Goal: Transaction & Acquisition: Purchase product/service

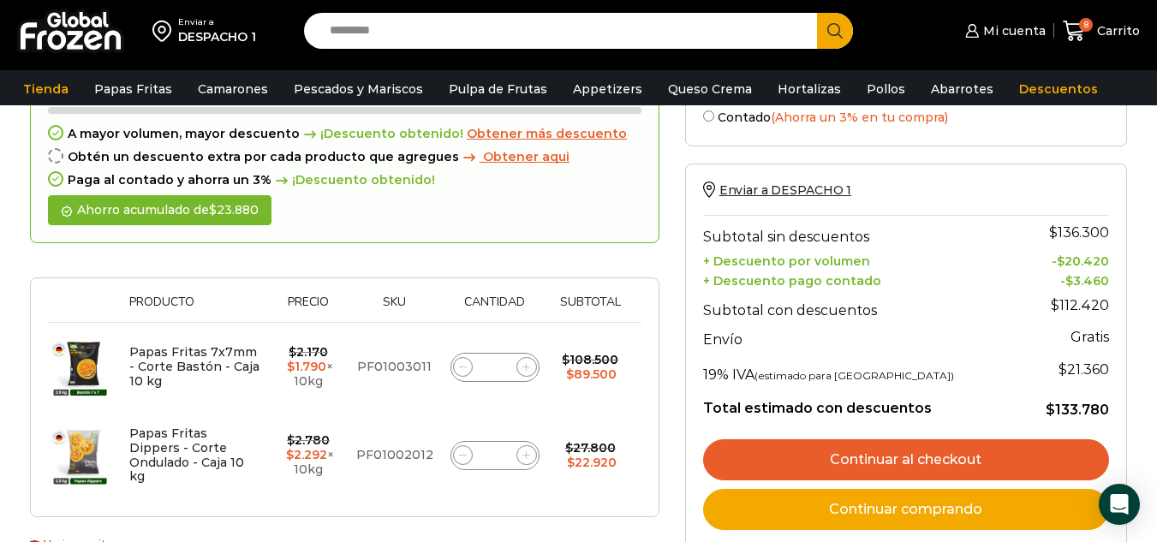
scroll to position [182, 0]
click at [846, 515] on link "Continuar comprando" at bounding box center [906, 509] width 406 height 41
click at [842, 452] on link "Continuar al checkout" at bounding box center [906, 459] width 406 height 41
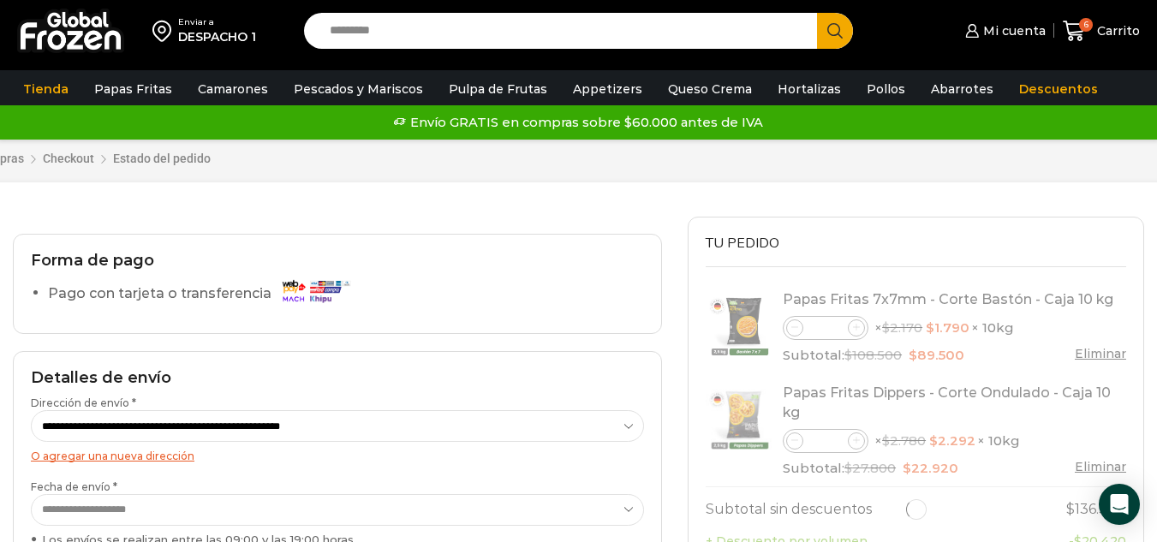
select select "*"
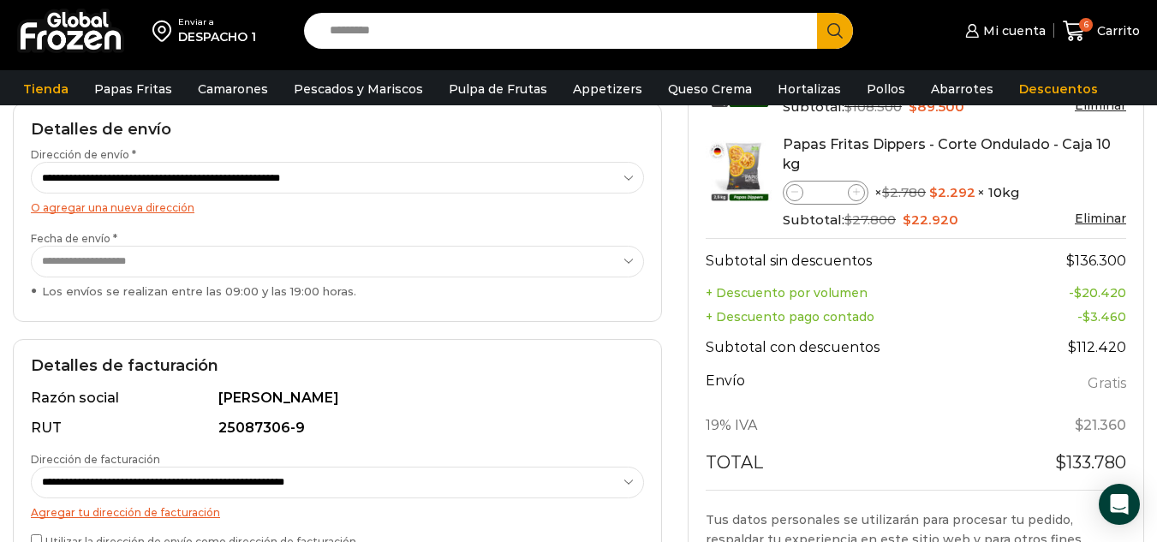
scroll to position [514, 0]
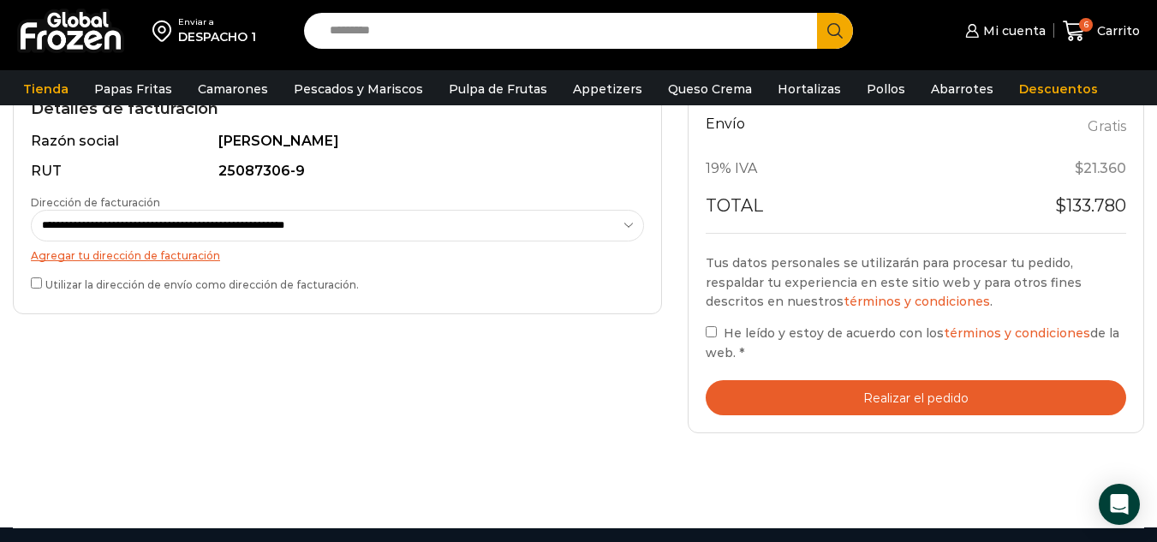
click at [805, 391] on button "Realizar el pedido" at bounding box center [915, 397] width 420 height 35
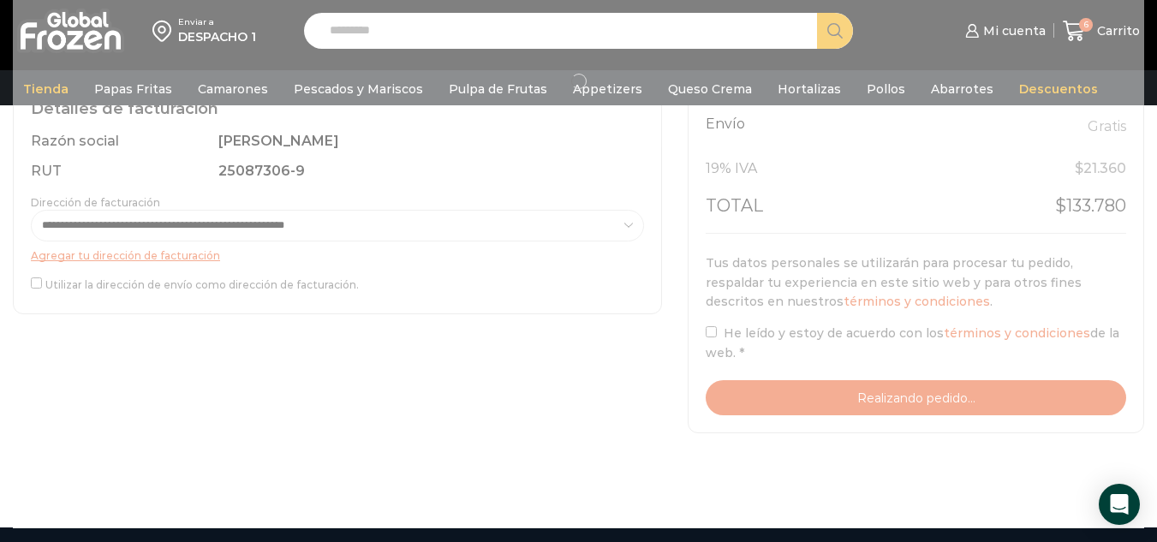
drag, startPoint x: 92, startPoint y: 397, endPoint x: 103, endPoint y: 371, distance: 28.5
click at [95, 397] on div at bounding box center [578, 80] width 1131 height 739
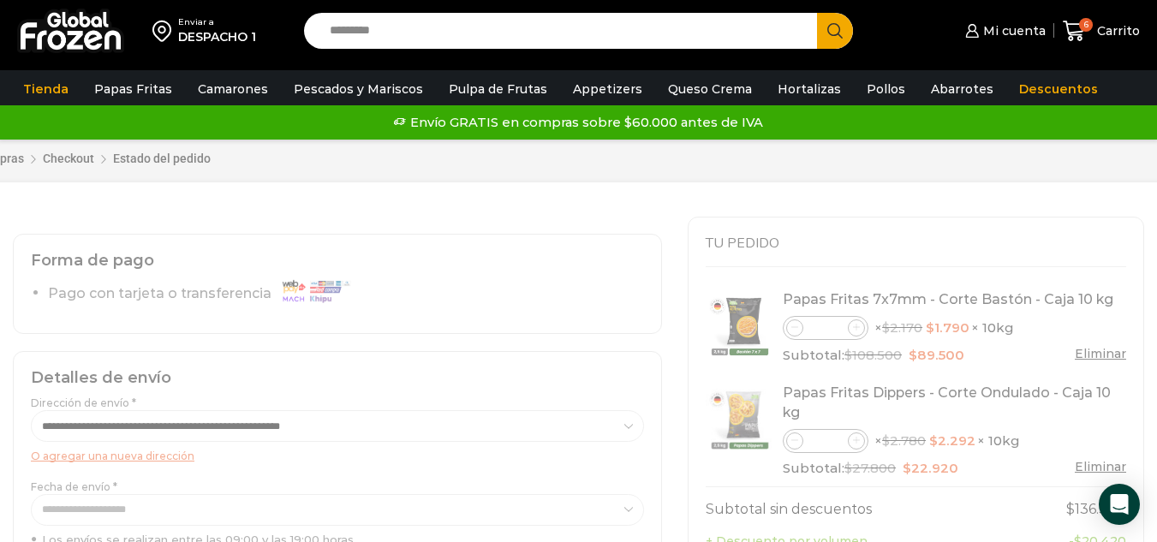
click at [248, 215] on div "Carrito de compras Checkout Estado del pedido ¿Tenés un cupón de descuento? Hac…" at bounding box center [578, 161] width 771 height 112
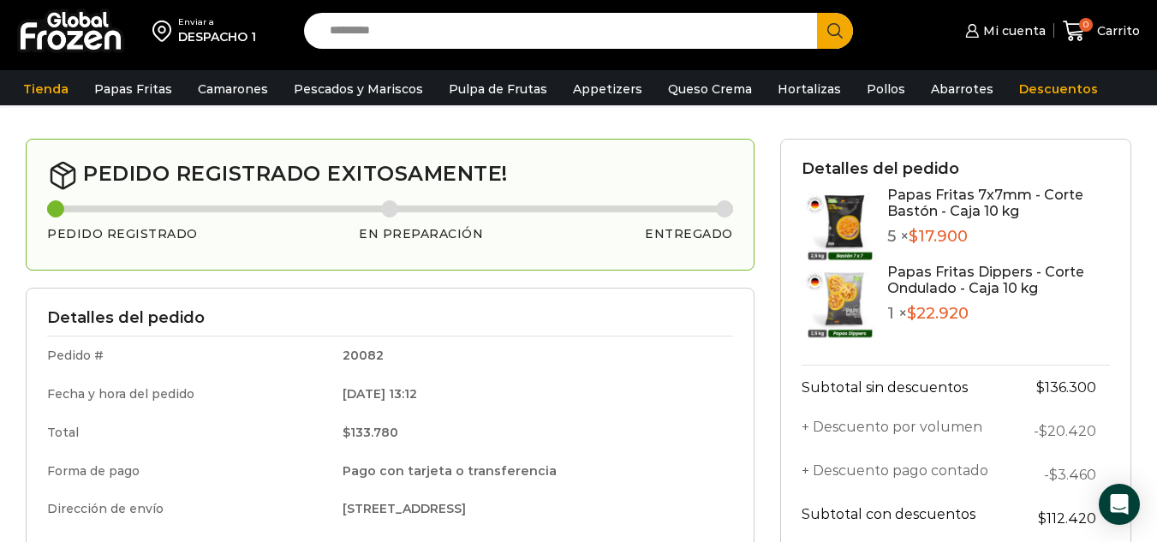
scroll to position [53, 0]
